Goal: Transaction & Acquisition: Purchase product/service

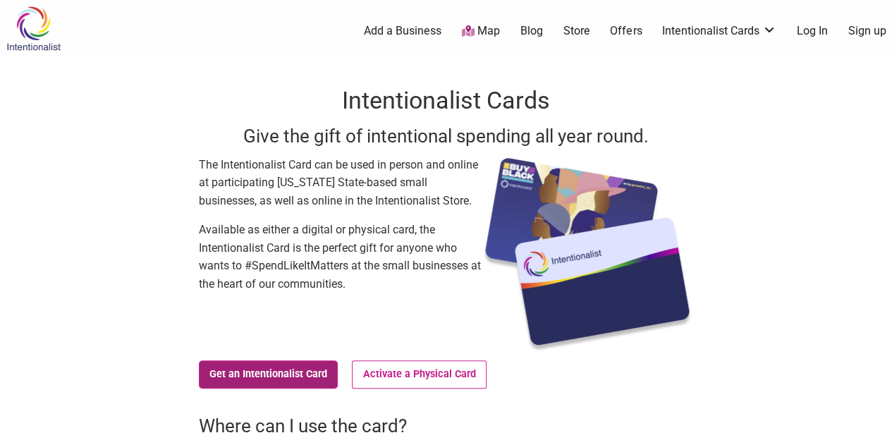
click at [259, 377] on link "Get an Intentionalist Card" at bounding box center [269, 374] width 140 height 28
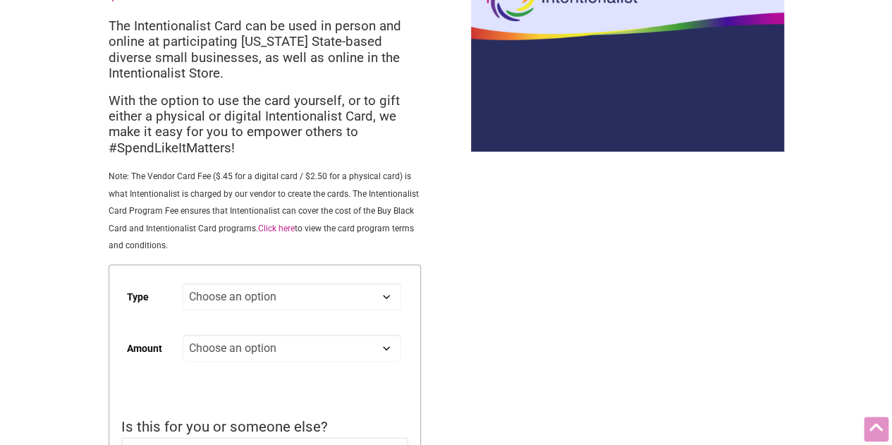
scroll to position [211, 0]
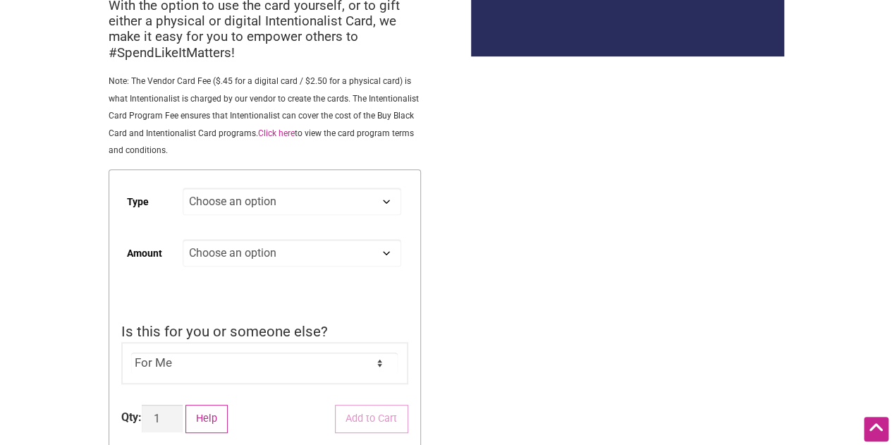
click at [224, 199] on select "Choose an option Digital Physical" at bounding box center [292, 200] width 218 height 27
click at [183, 190] on select "Choose an option Digital Physical" at bounding box center [292, 200] width 218 height 27
select select "Digital"
click at [220, 250] on select "Choose an option Custom 25 50 100 150 200 250 500" at bounding box center [292, 252] width 218 height 27
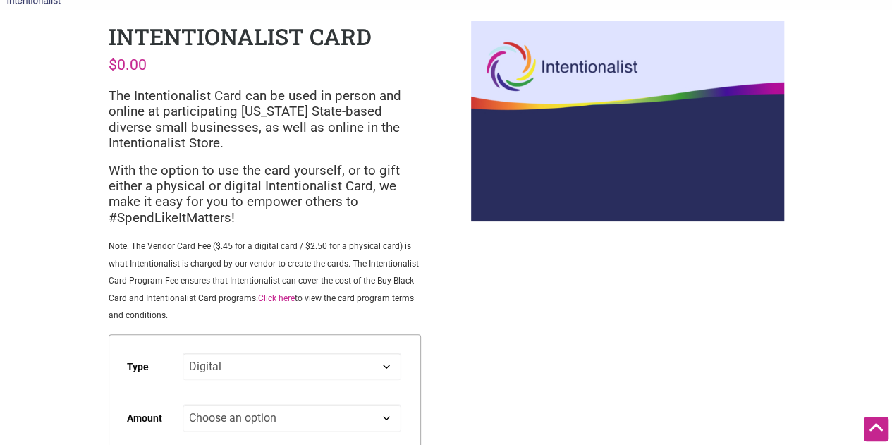
scroll to position [0, 0]
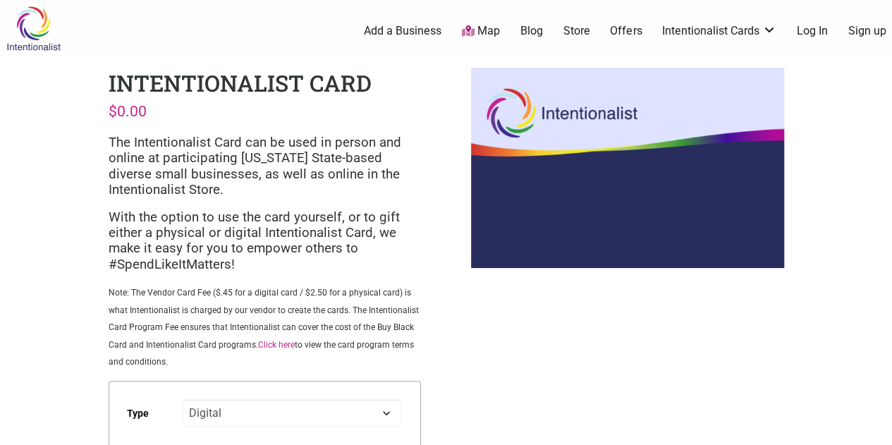
click at [204, 56] on div "Intentionalist Card $ 0.00 The Intentionalist Card can be used in person and on…" at bounding box center [264, 379] width 335 height 646
click at [35, 23] on img at bounding box center [33, 29] width 67 height 46
select select "Digital"
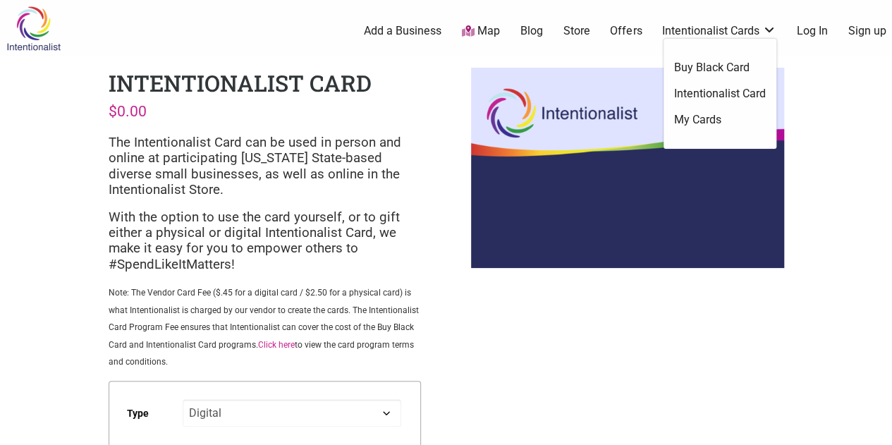
click at [682, 32] on link "Intentionalist Cards" at bounding box center [719, 31] width 114 height 16
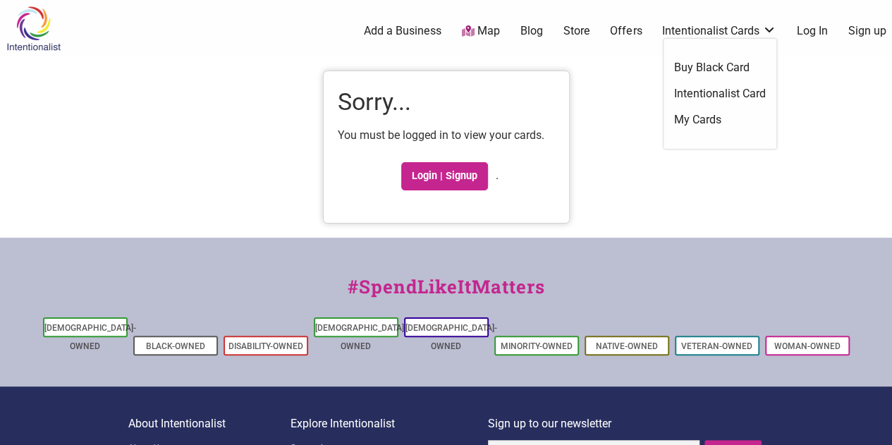
click at [734, 24] on link "Intentionalist Cards" at bounding box center [719, 31] width 114 height 16
click at [719, 87] on link "Intentionalist Card" at bounding box center [720, 94] width 92 height 16
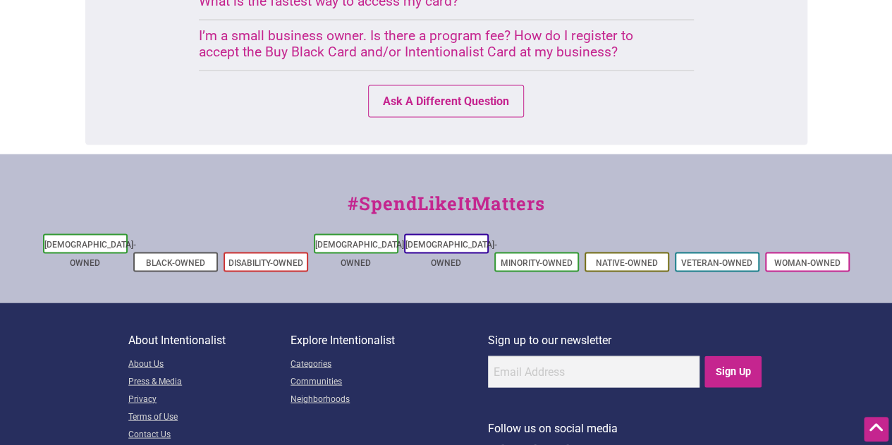
scroll to position [1348, 0]
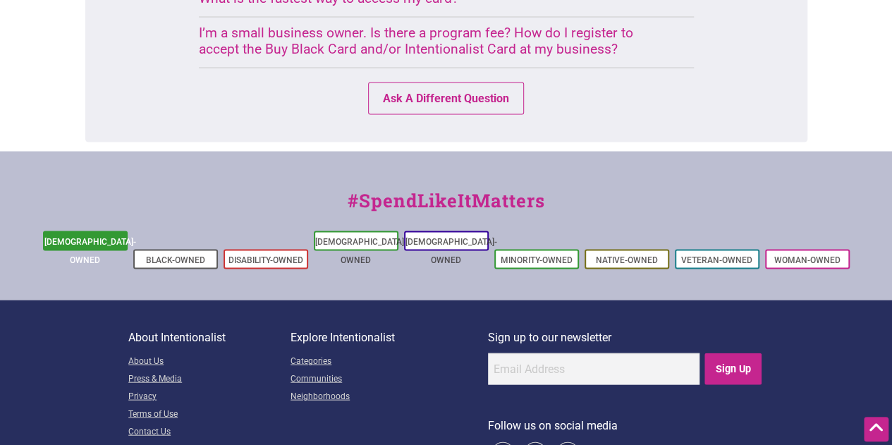
click at [103, 237] on link "[DEMOGRAPHIC_DATA]-Owned" at bounding box center [90, 251] width 92 height 28
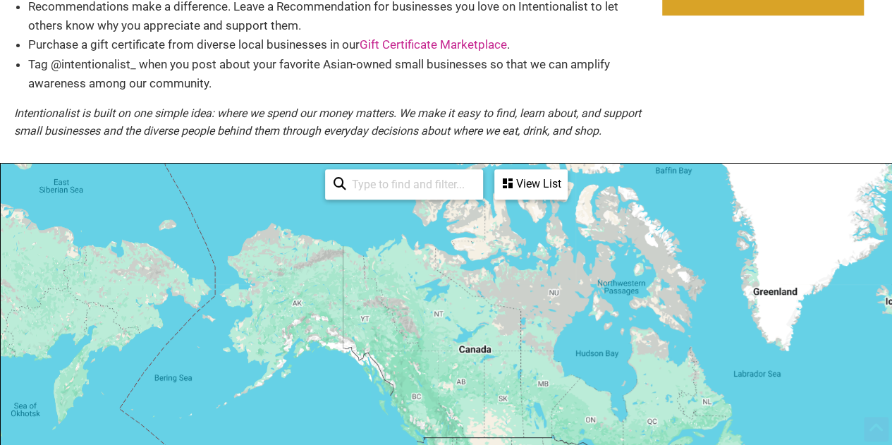
scroll to position [211, 0]
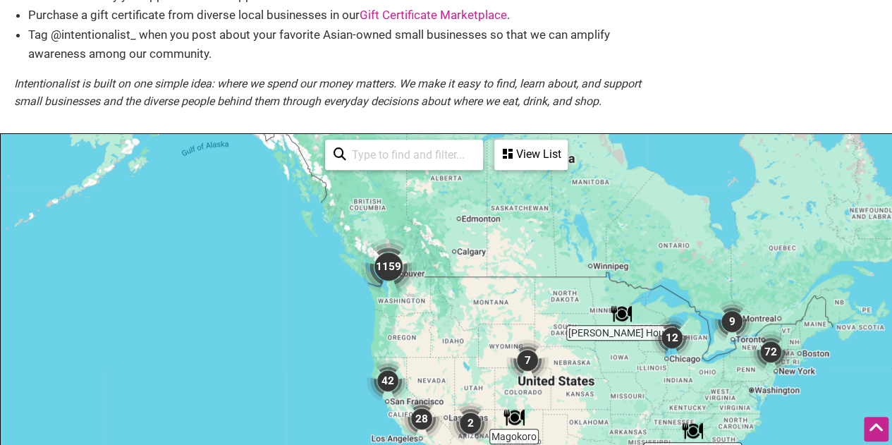
click at [385, 262] on img "1159" at bounding box center [389, 267] width 68 height 68
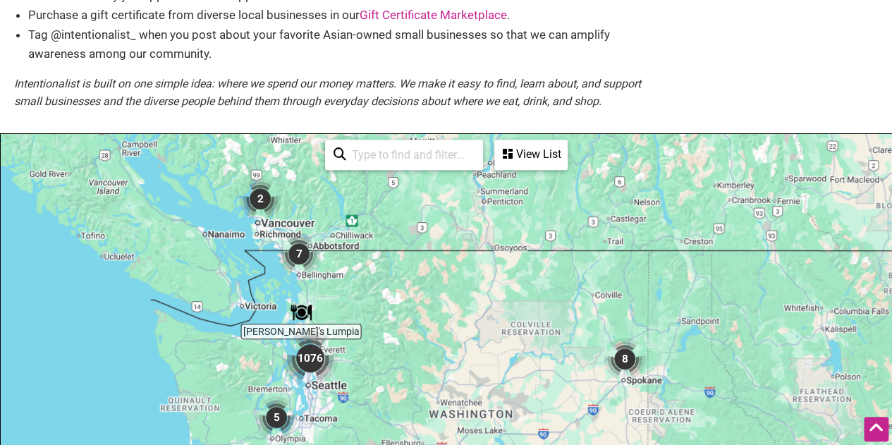
click at [312, 368] on img "1076" at bounding box center [310, 358] width 68 height 68
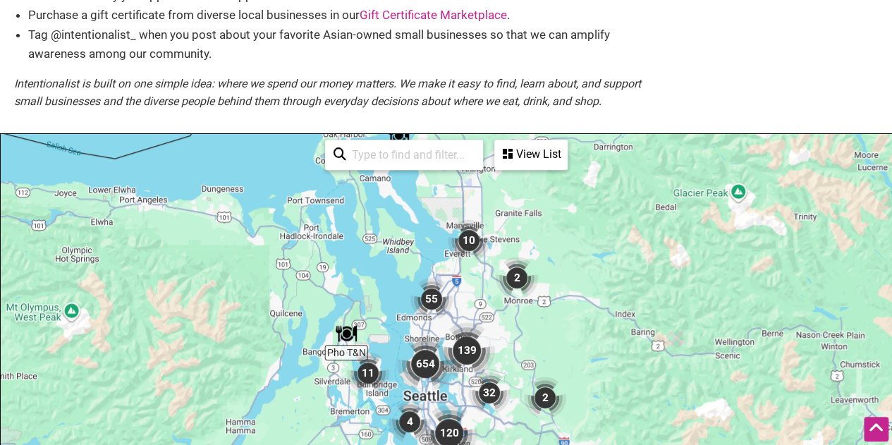
click at [429, 361] on img "654" at bounding box center [425, 364] width 68 height 68
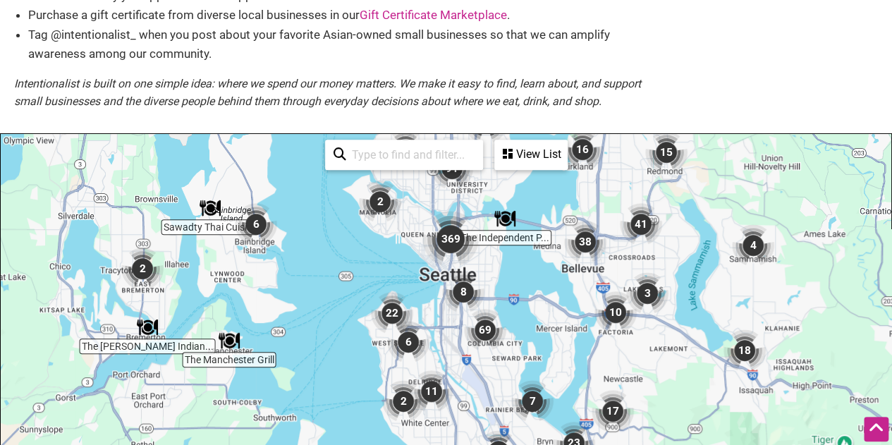
drag, startPoint x: 492, startPoint y: 393, endPoint x: 488, endPoint y: 239, distance: 153.7
click at [488, 239] on div "To navigate, press the arrow keys." at bounding box center [446, 408] width 890 height 548
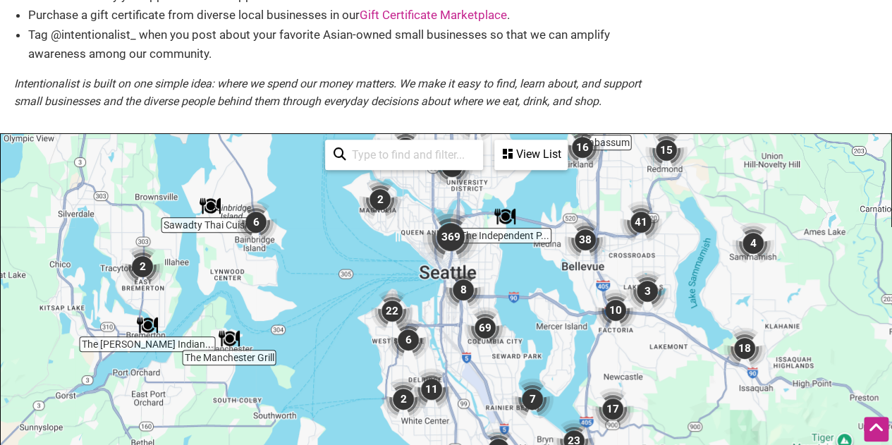
click at [489, 333] on img "69" at bounding box center [485, 328] width 54 height 54
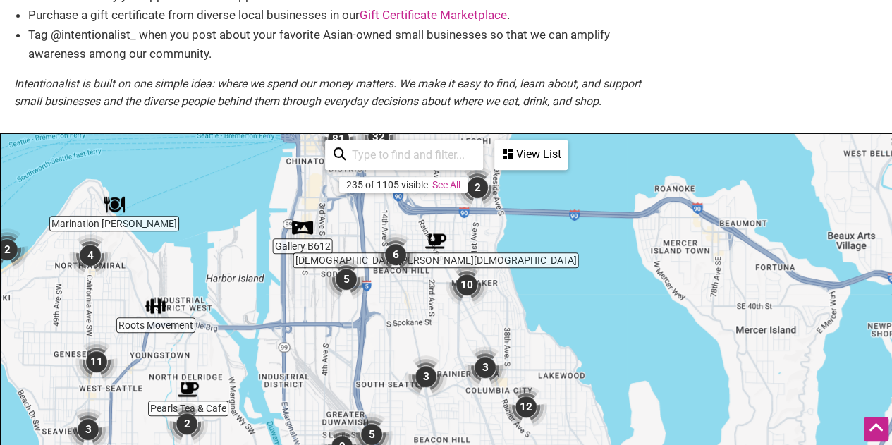
click at [480, 360] on img "3" at bounding box center [485, 367] width 54 height 54
click at [470, 278] on img "10" at bounding box center [467, 285] width 54 height 54
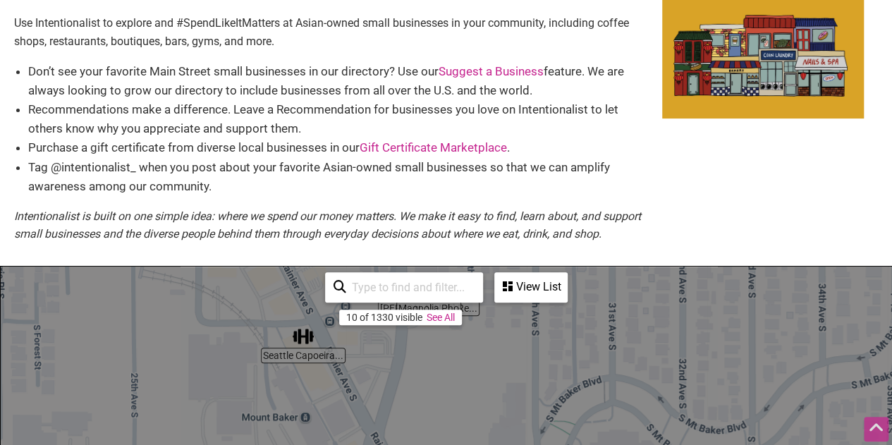
scroll to position [0, 0]
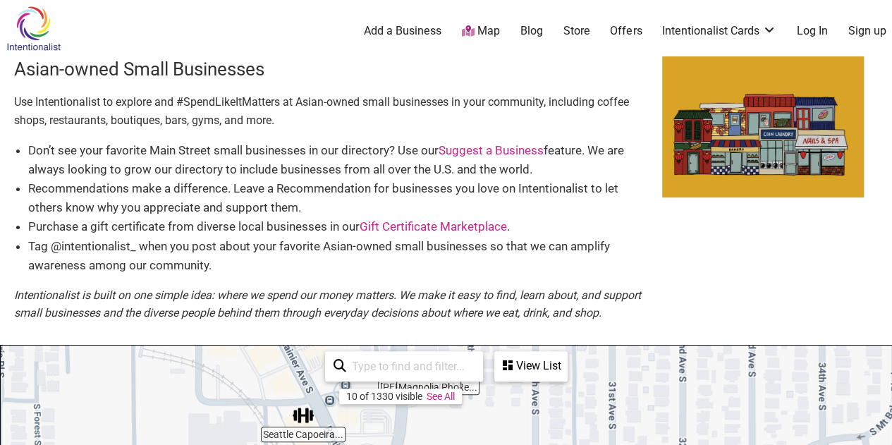
click at [398, 222] on link "Gift Certificate Marketplace" at bounding box center [432, 226] width 147 height 14
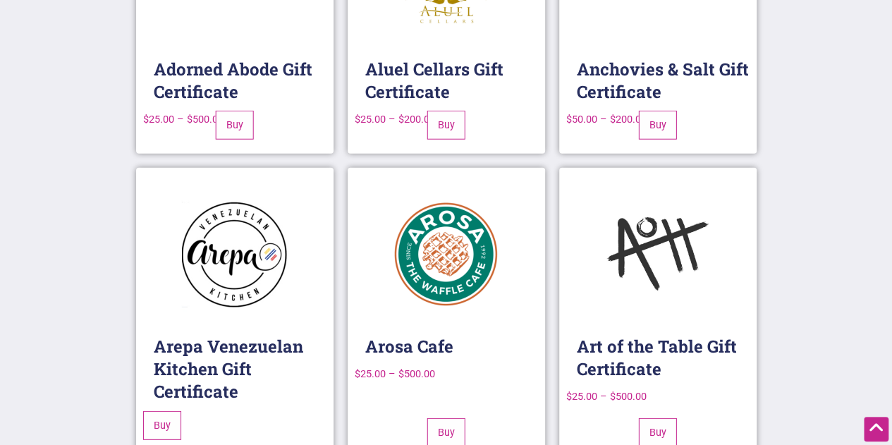
scroll to position [1911, 0]
